Goal: Task Accomplishment & Management: Manage account settings

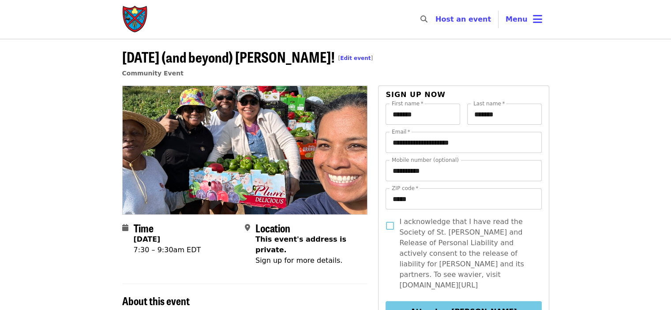
click at [339, 61] on span "[ Edit event ]" at bounding box center [356, 54] width 35 height 16
click at [340, 58] on link "Edit event" at bounding box center [355, 58] width 30 height 6
click at [340, 57] on link "Edit event" at bounding box center [355, 58] width 30 height 6
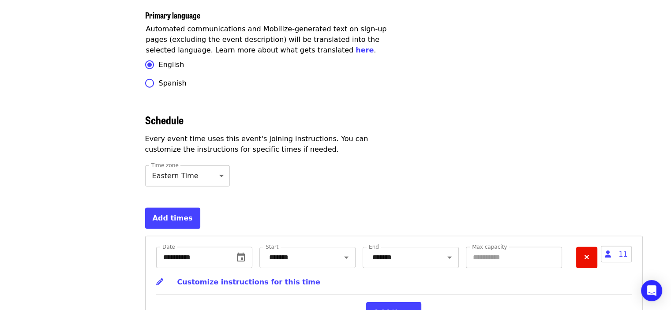
scroll to position [2709, 0]
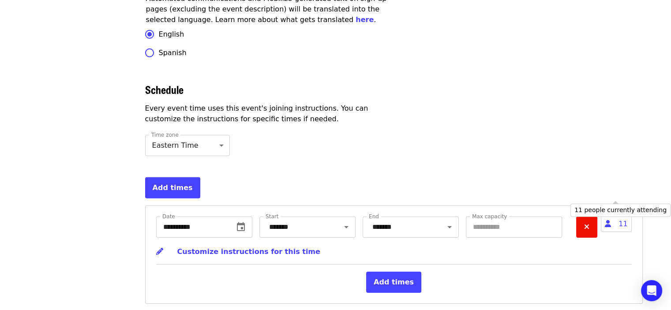
click at [615, 216] on span "11" at bounding box center [616, 224] width 30 height 16
click at [630, 216] on span "11" at bounding box center [616, 224] width 30 height 16
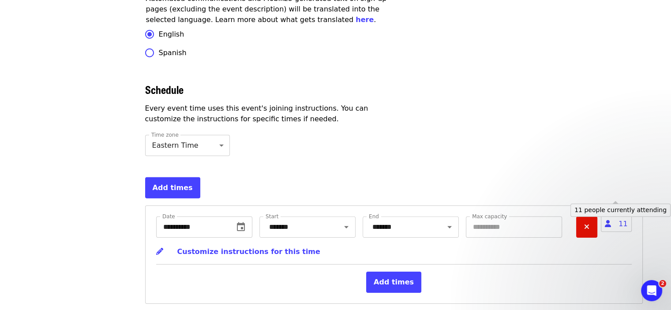
scroll to position [0, 0]
click at [630, 216] on span "11" at bounding box center [616, 224] width 30 height 16
click at [622, 216] on span "11" at bounding box center [616, 224] width 30 height 16
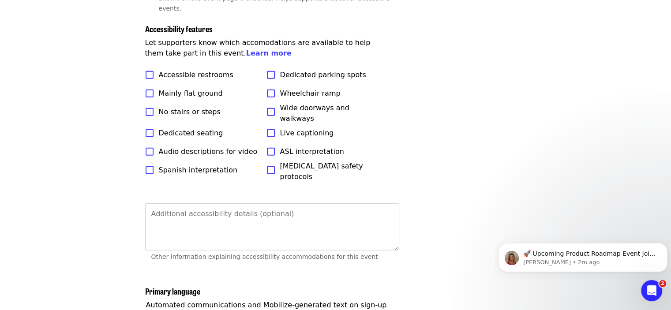
scroll to position [2400, 0]
